Goal: Navigation & Orientation: Find specific page/section

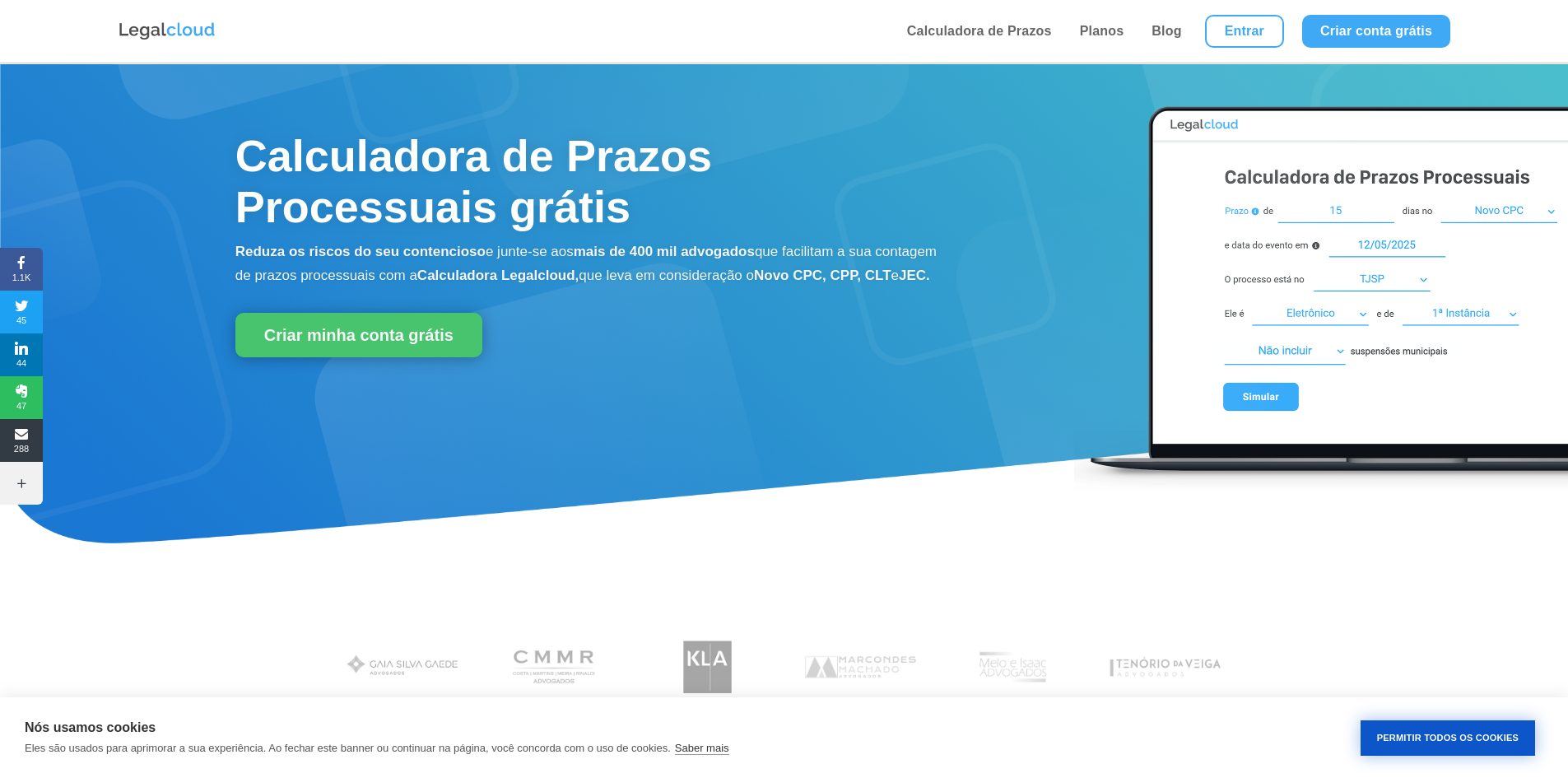
click at [1400, 749] on button "Permitir Todos os Cookies" at bounding box center [1448, 738] width 174 height 35
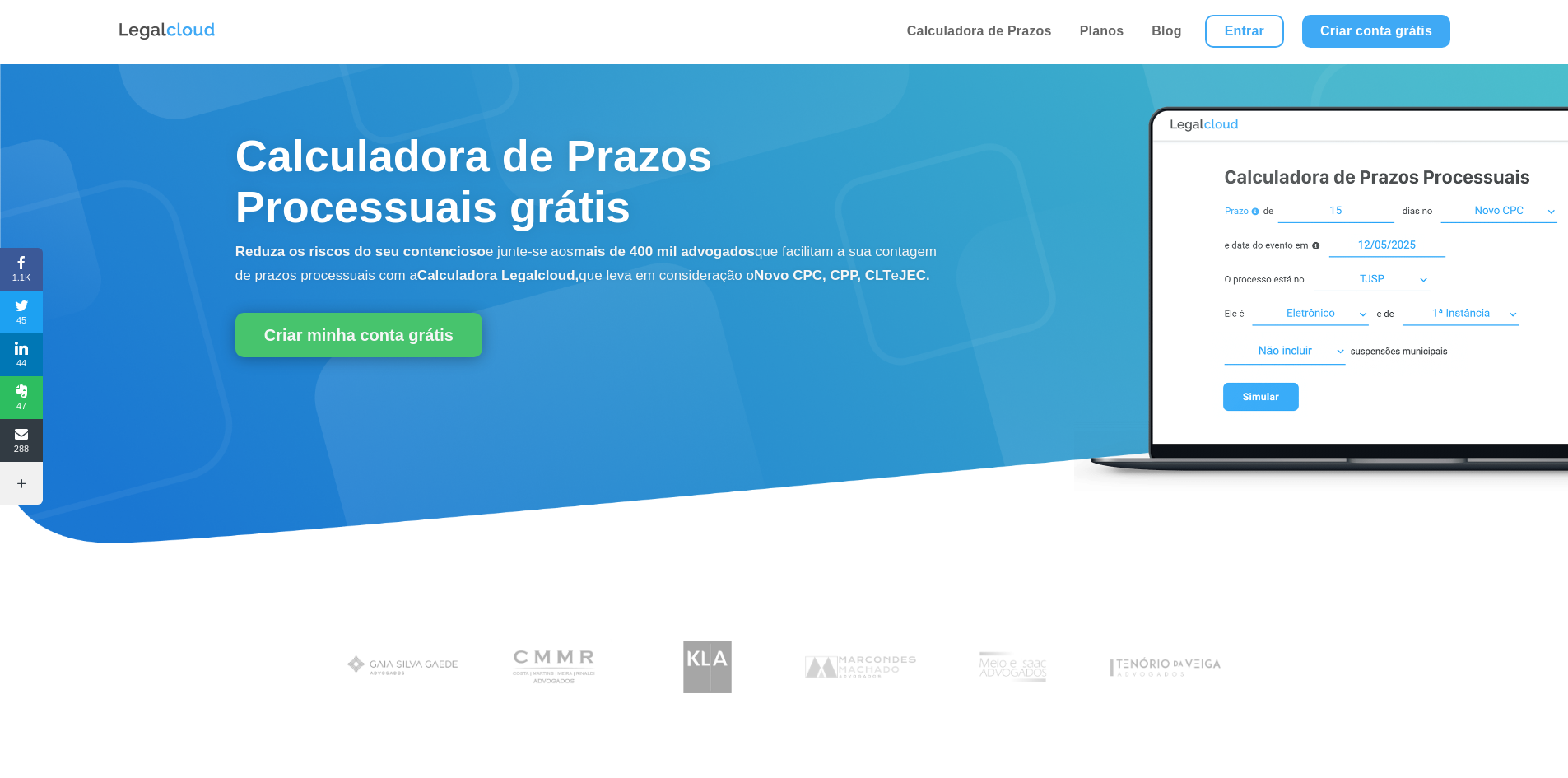
click at [1308, 336] on img at bounding box center [1321, 291] width 494 height 405
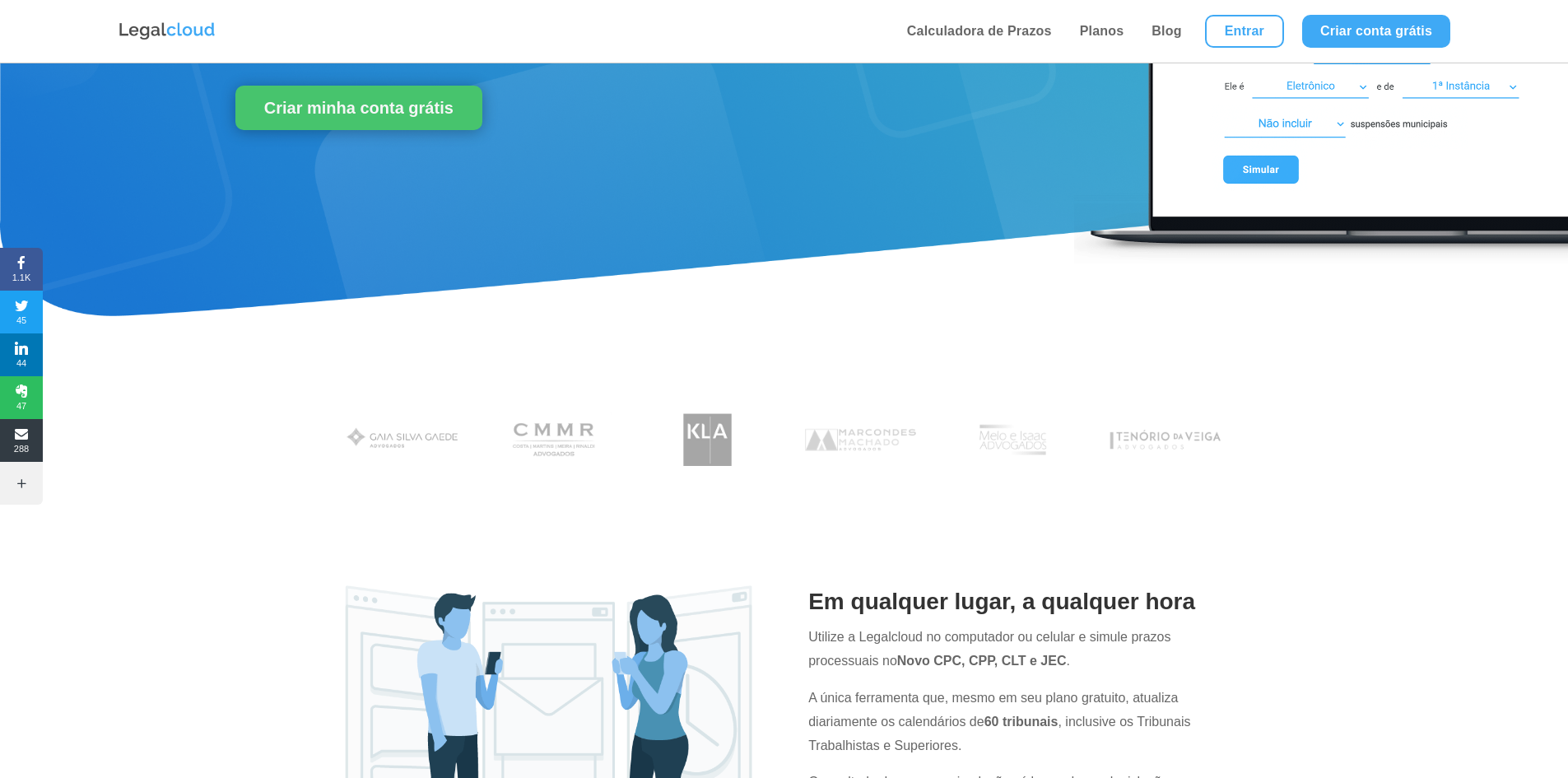
scroll to position [247, 0]
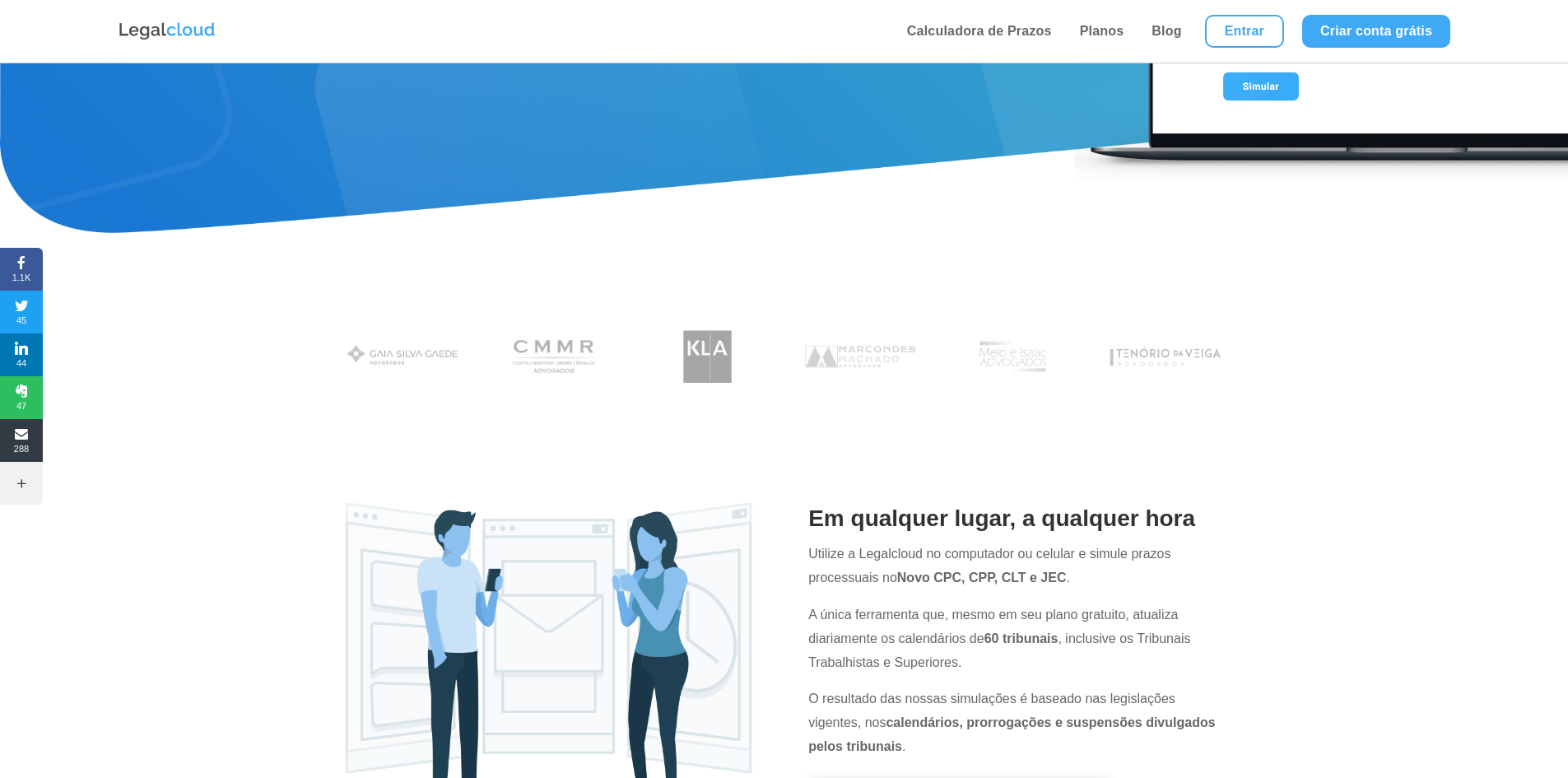
click at [1054, 351] on img at bounding box center [1013, 356] width 126 height 70
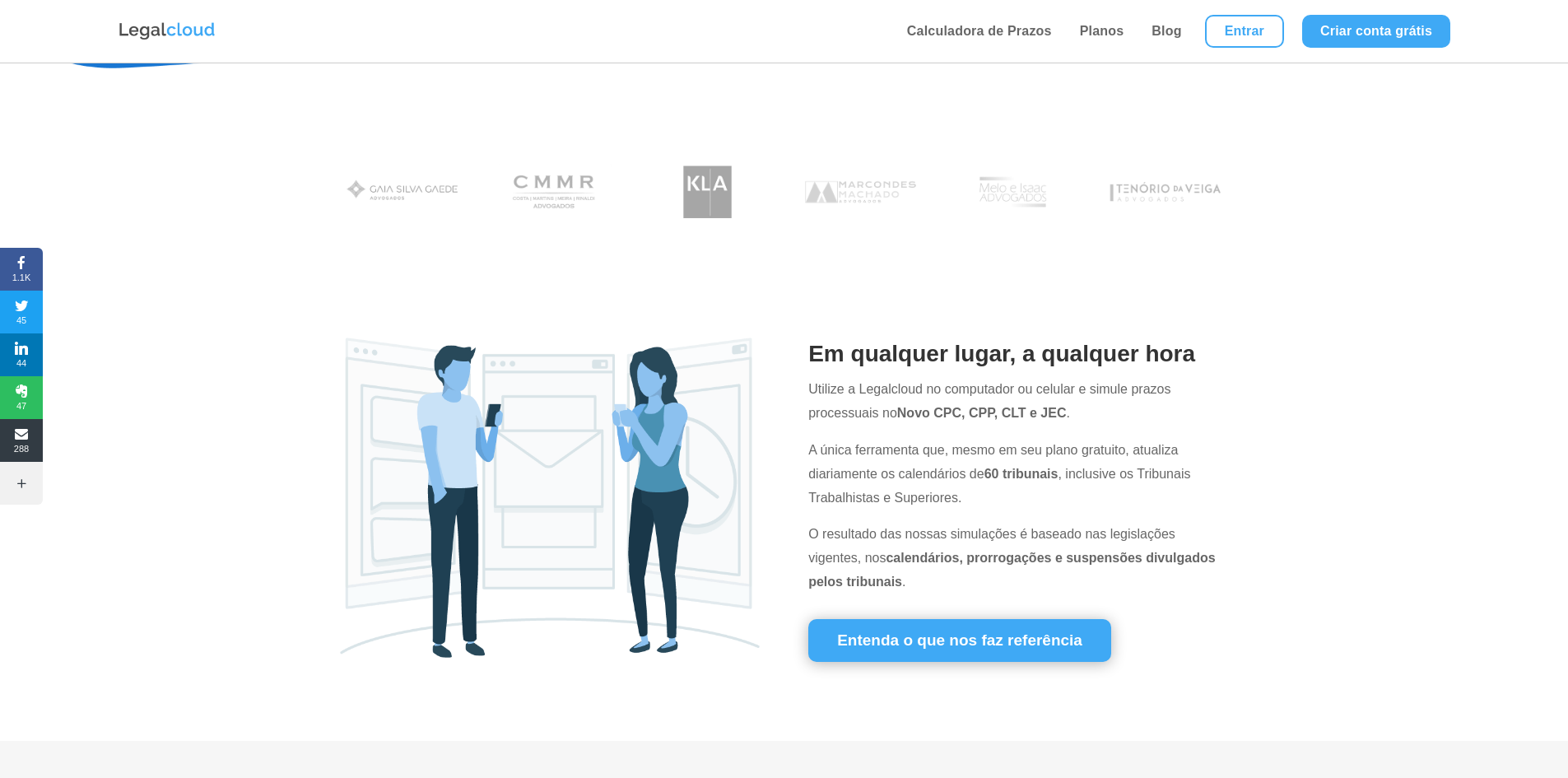
scroll to position [0, 0]
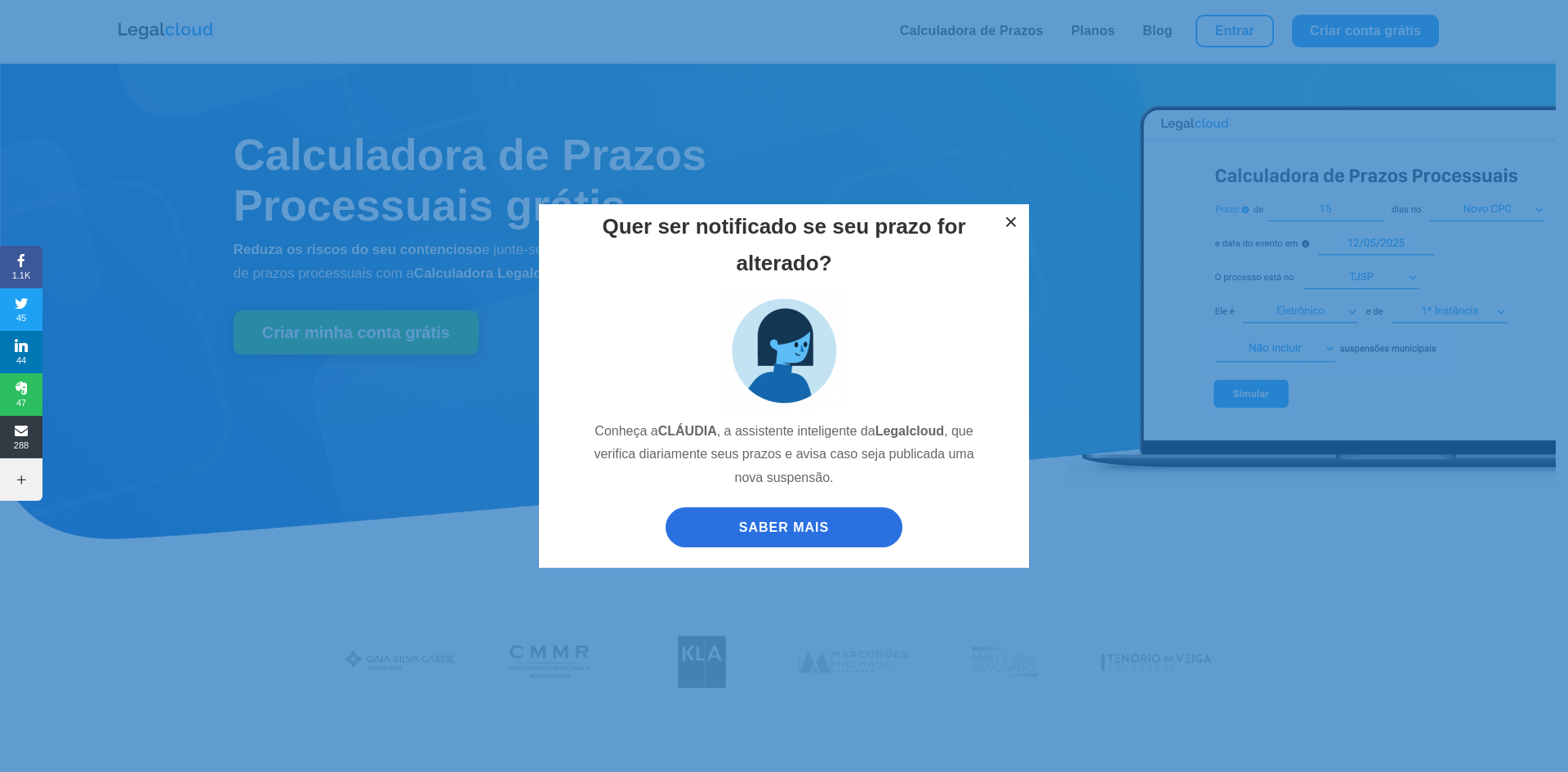
click at [1011, 222] on button "×" at bounding box center [1011, 222] width 36 height 36
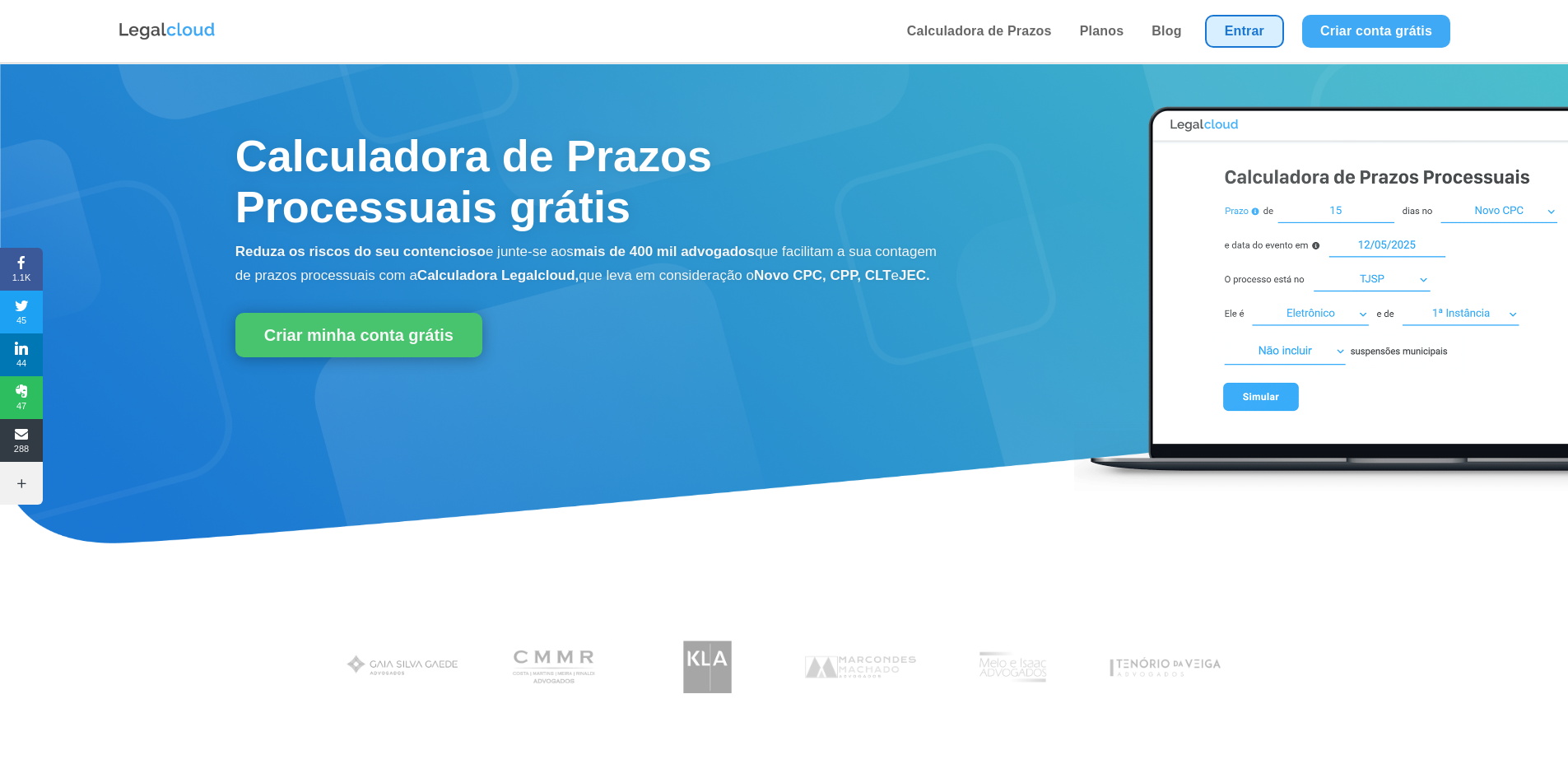
click at [1222, 35] on link "Entrar" at bounding box center [1245, 31] width 79 height 33
